Goal: Task Accomplishment & Management: Manage account settings

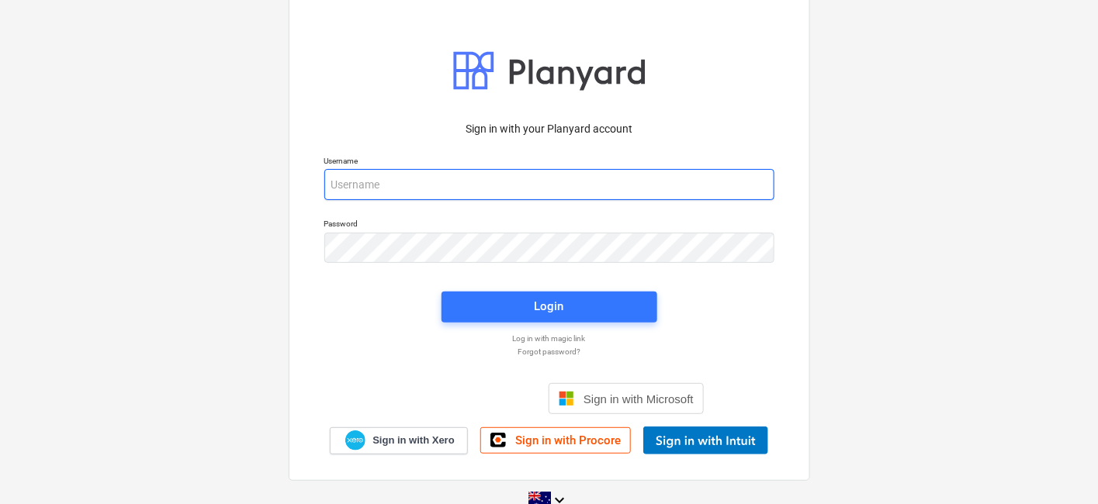
click at [407, 181] on input "email" at bounding box center [549, 184] width 450 height 31
type input "[PERSON_NAME][EMAIL_ADDRESS][DOMAIN_NAME]"
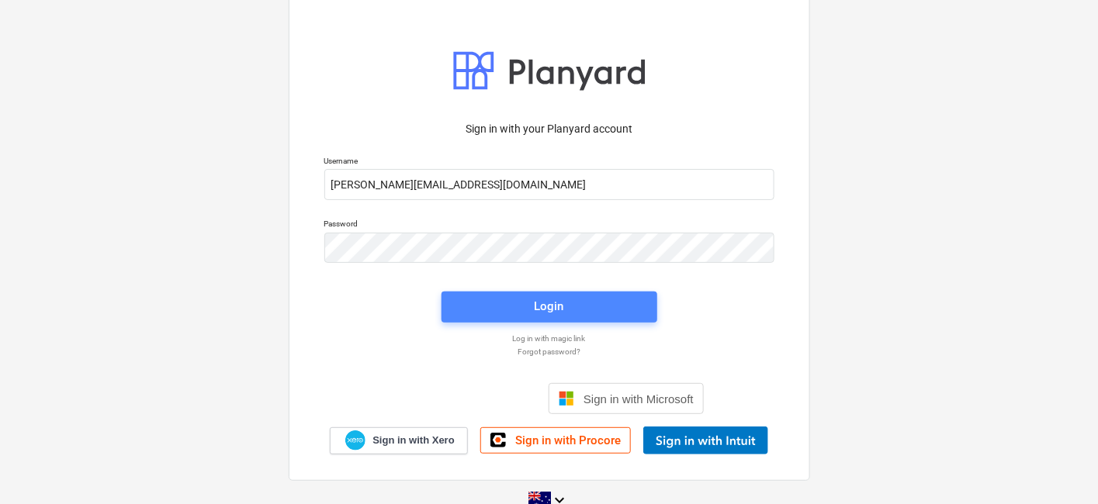
click at [516, 306] on span "Login" at bounding box center [549, 306] width 178 height 20
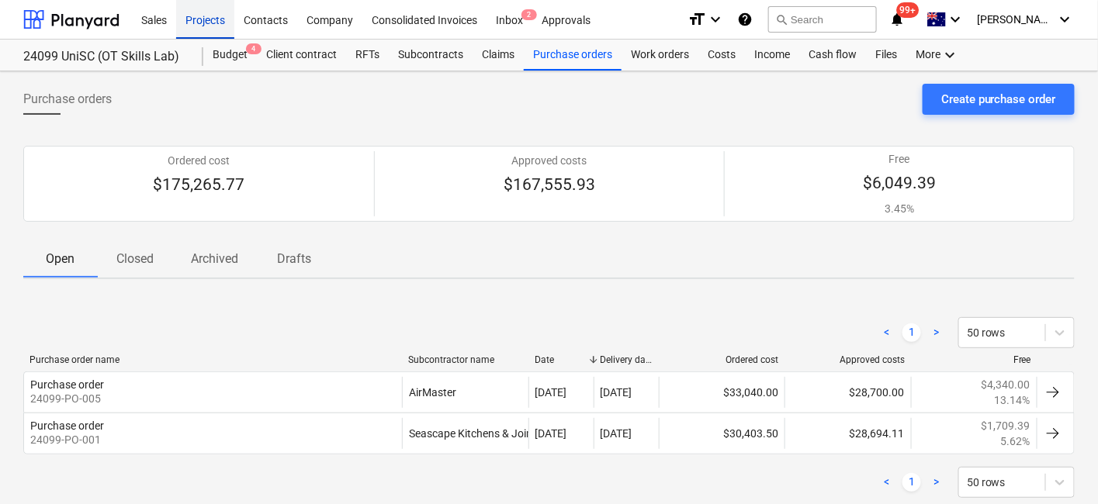
click at [213, 19] on div "Projects" at bounding box center [205, 19] width 58 height 40
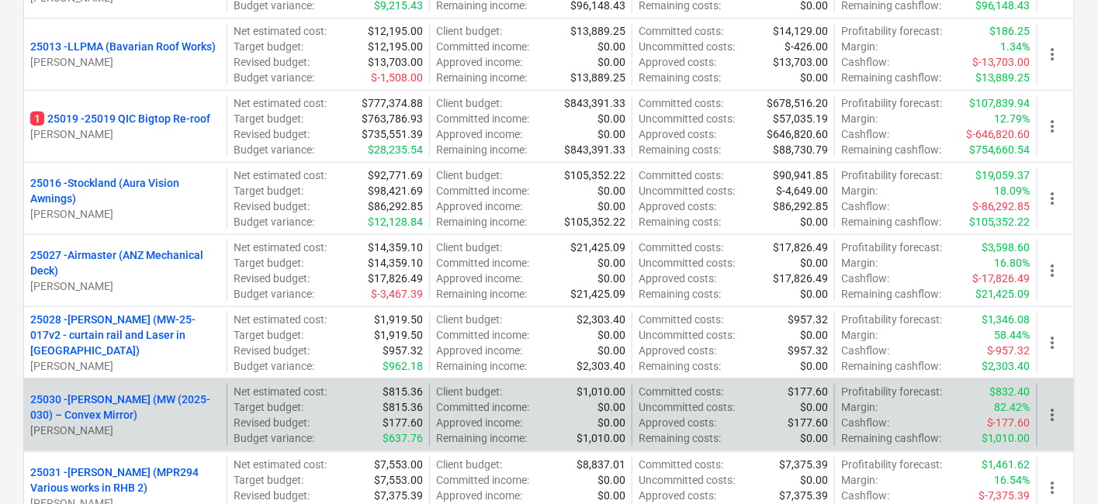
scroll to position [517, 0]
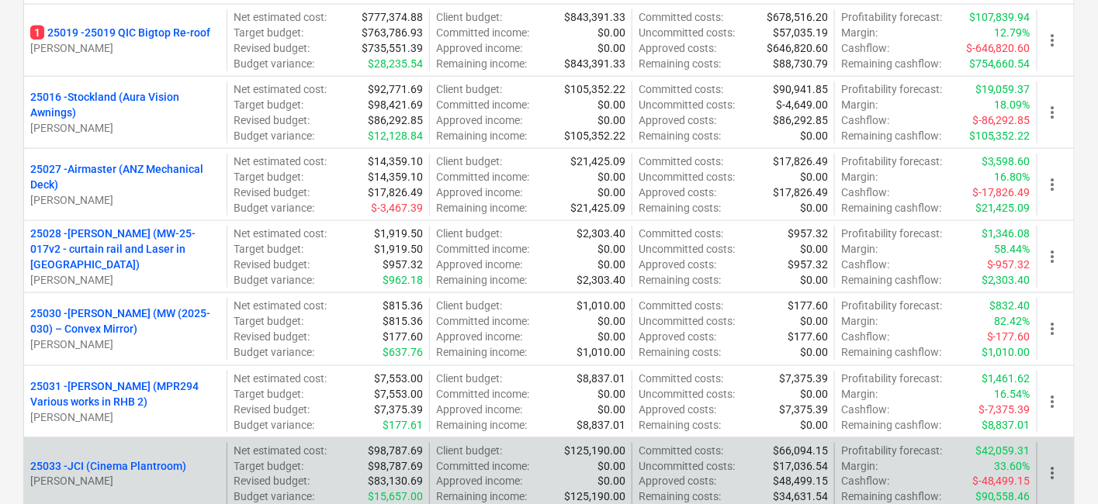
click at [133, 459] on p "25033 - JCI (Cinema Plantroom)" at bounding box center [108, 467] width 156 height 16
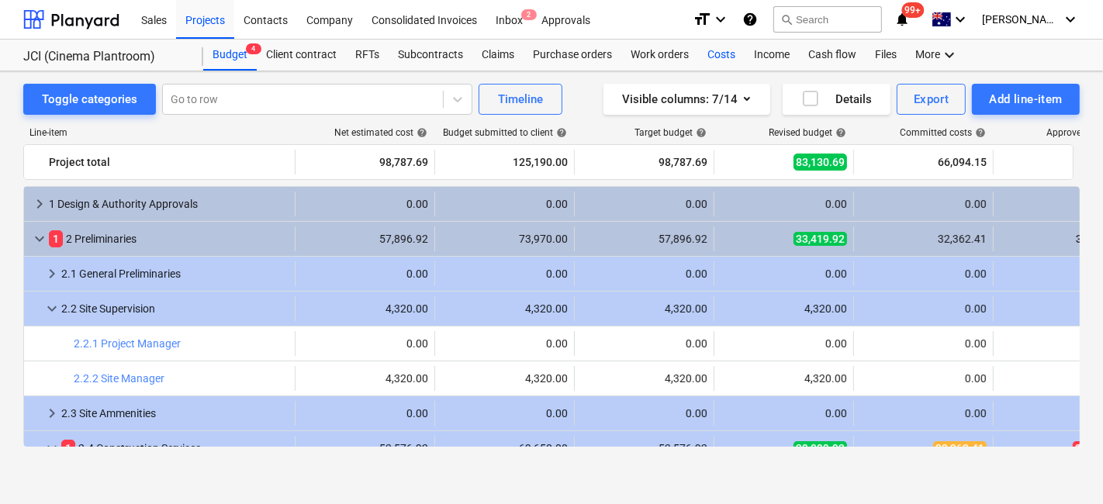
click at [727, 49] on div "Costs" at bounding box center [721, 55] width 47 height 31
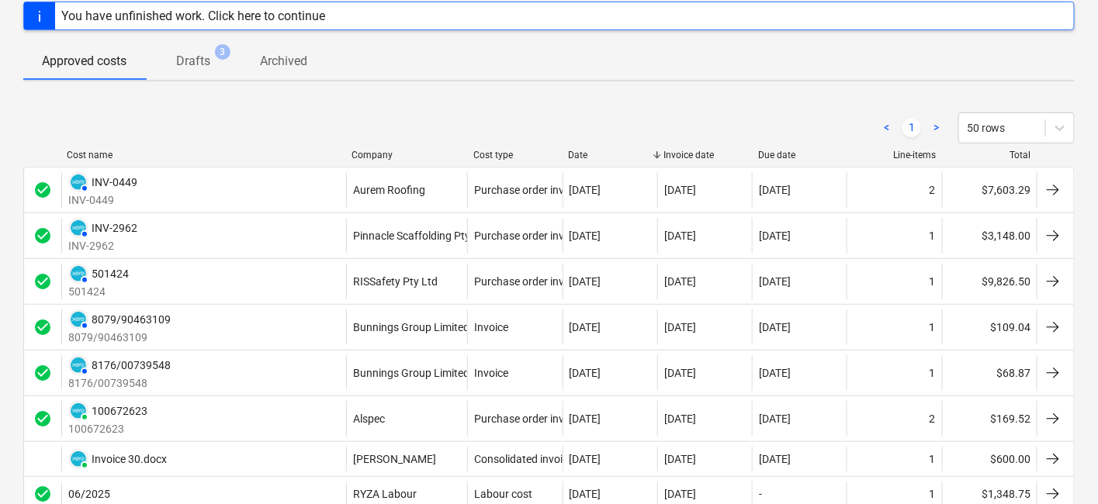
scroll to position [40, 0]
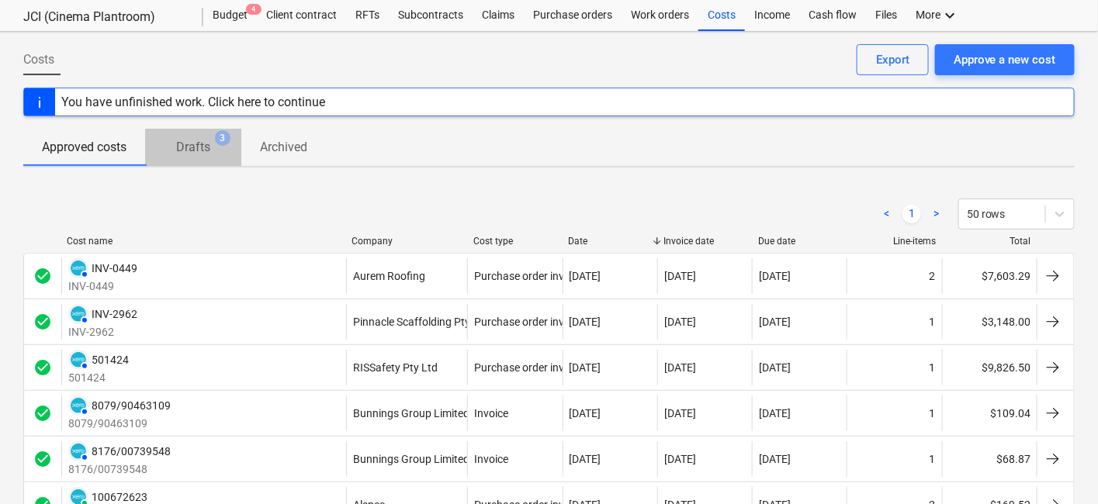
click at [202, 147] on p "Drafts" at bounding box center [193, 147] width 34 height 19
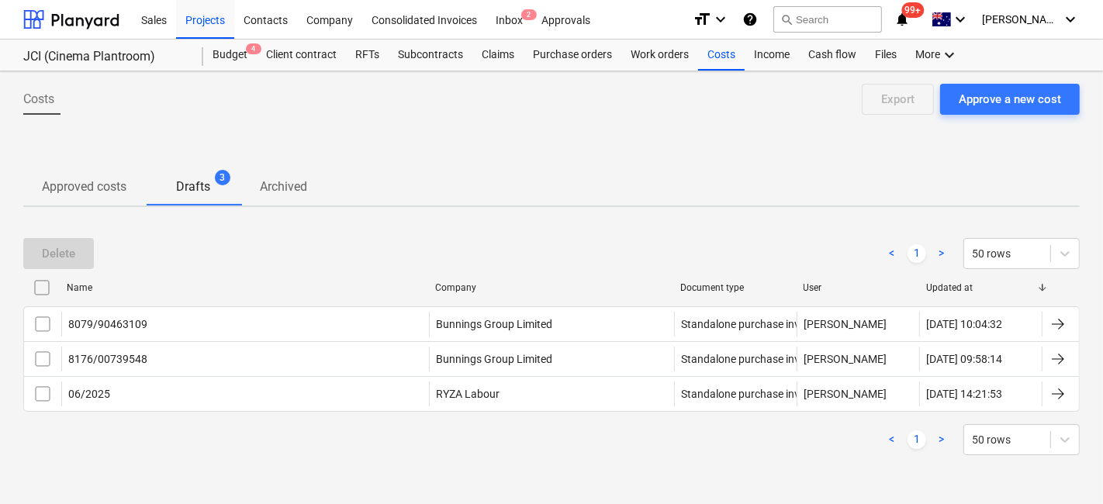
click at [86, 182] on p "Approved costs" at bounding box center [84, 187] width 85 height 19
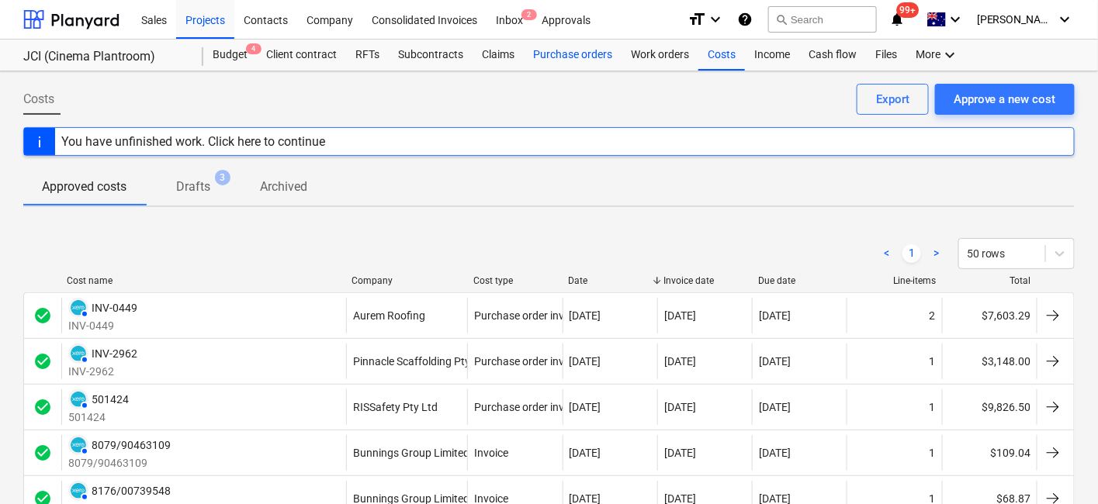
click at [592, 56] on div "Purchase orders" at bounding box center [573, 55] width 98 height 31
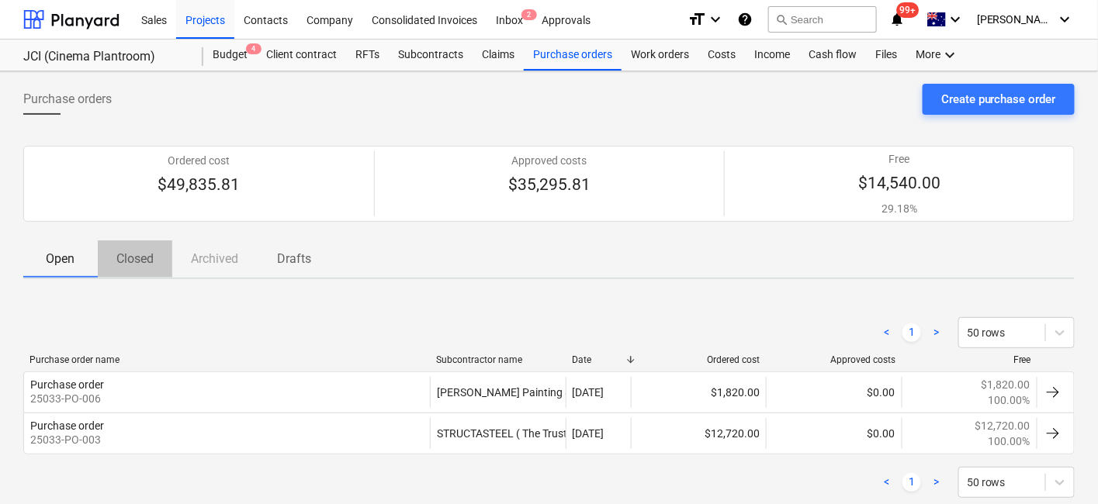
click at [134, 256] on p "Closed" at bounding box center [134, 259] width 37 height 19
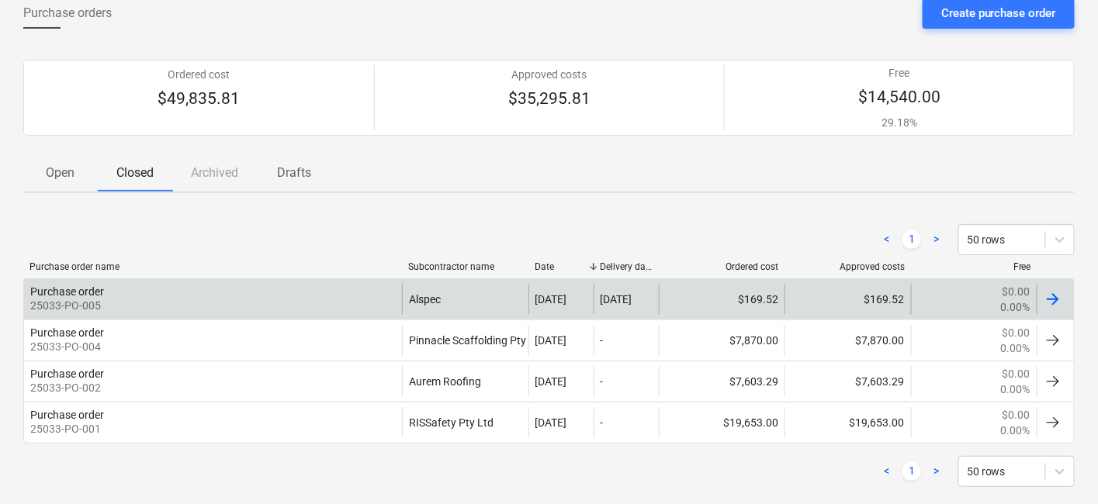
scroll to position [109, 0]
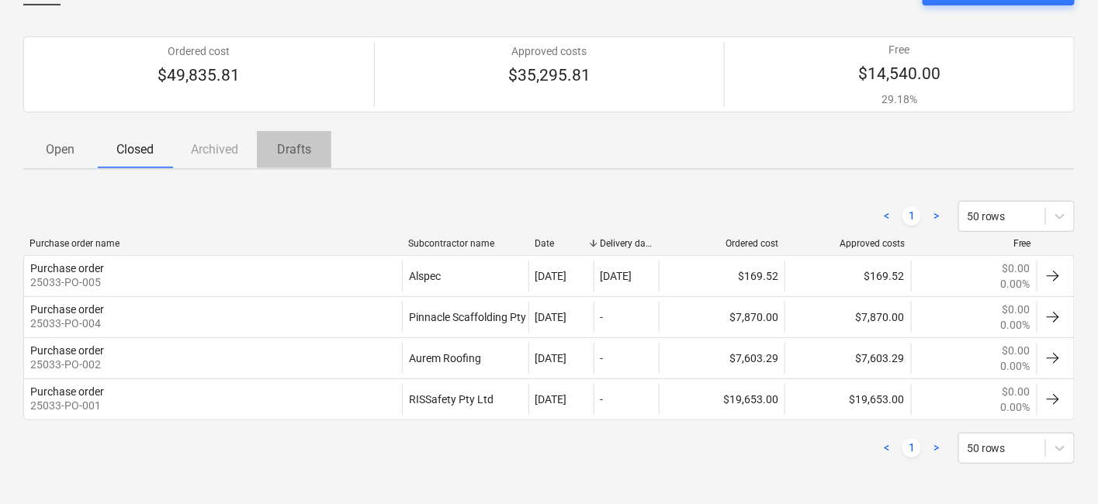
click at [296, 142] on p "Drafts" at bounding box center [293, 149] width 37 height 19
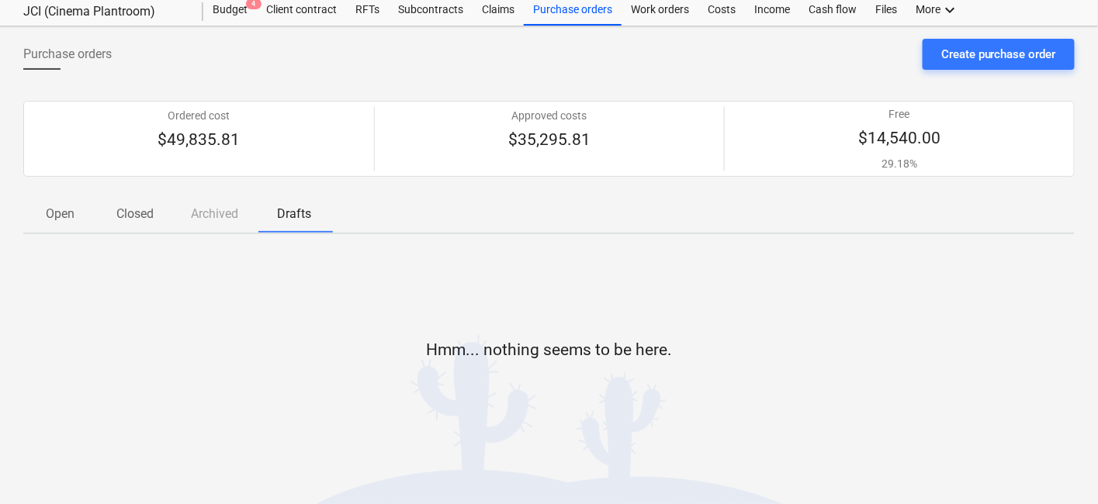
scroll to position [43, 0]
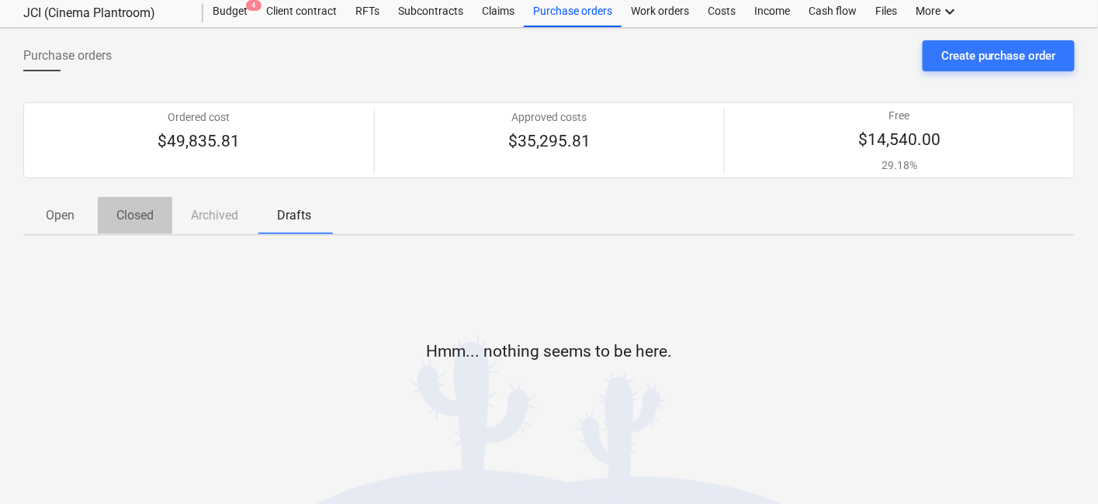
click at [133, 216] on p "Closed" at bounding box center [134, 215] width 37 height 19
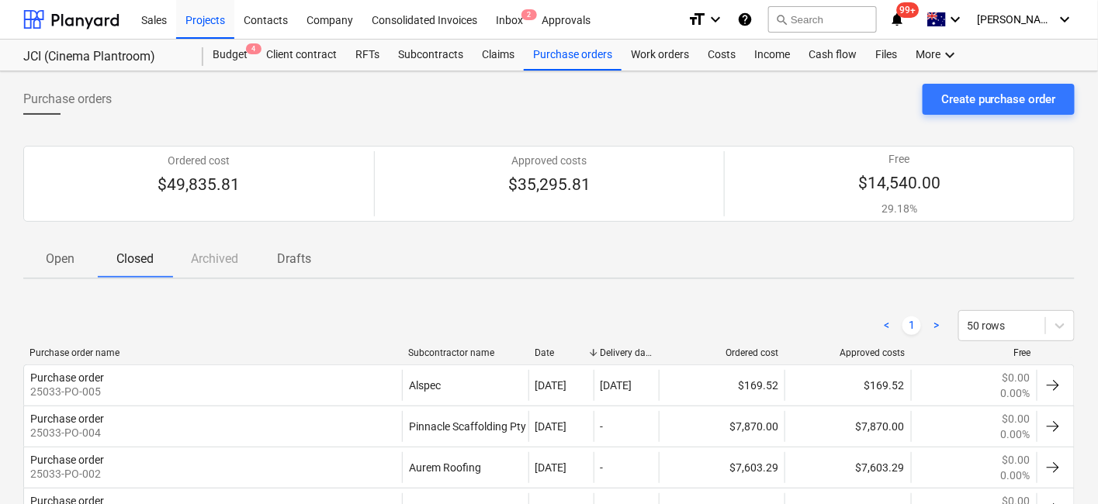
click at [71, 260] on p "Open" at bounding box center [60, 259] width 37 height 19
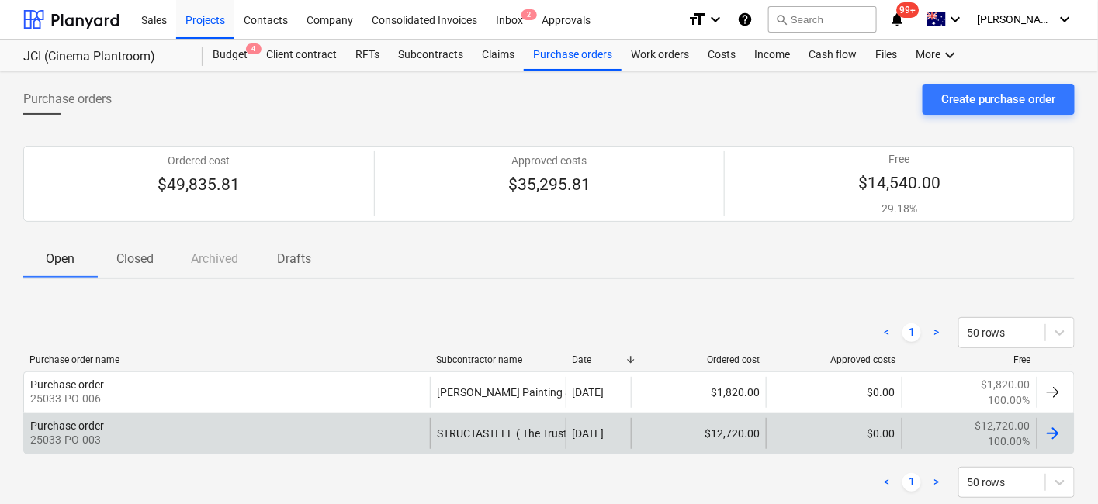
click at [479, 431] on div "STRUCTASTEEL ( The Trustee for B & K Somerville Family Trust)" at bounding box center [497, 433] width 135 height 31
